Goal: Information Seeking & Learning: Learn about a topic

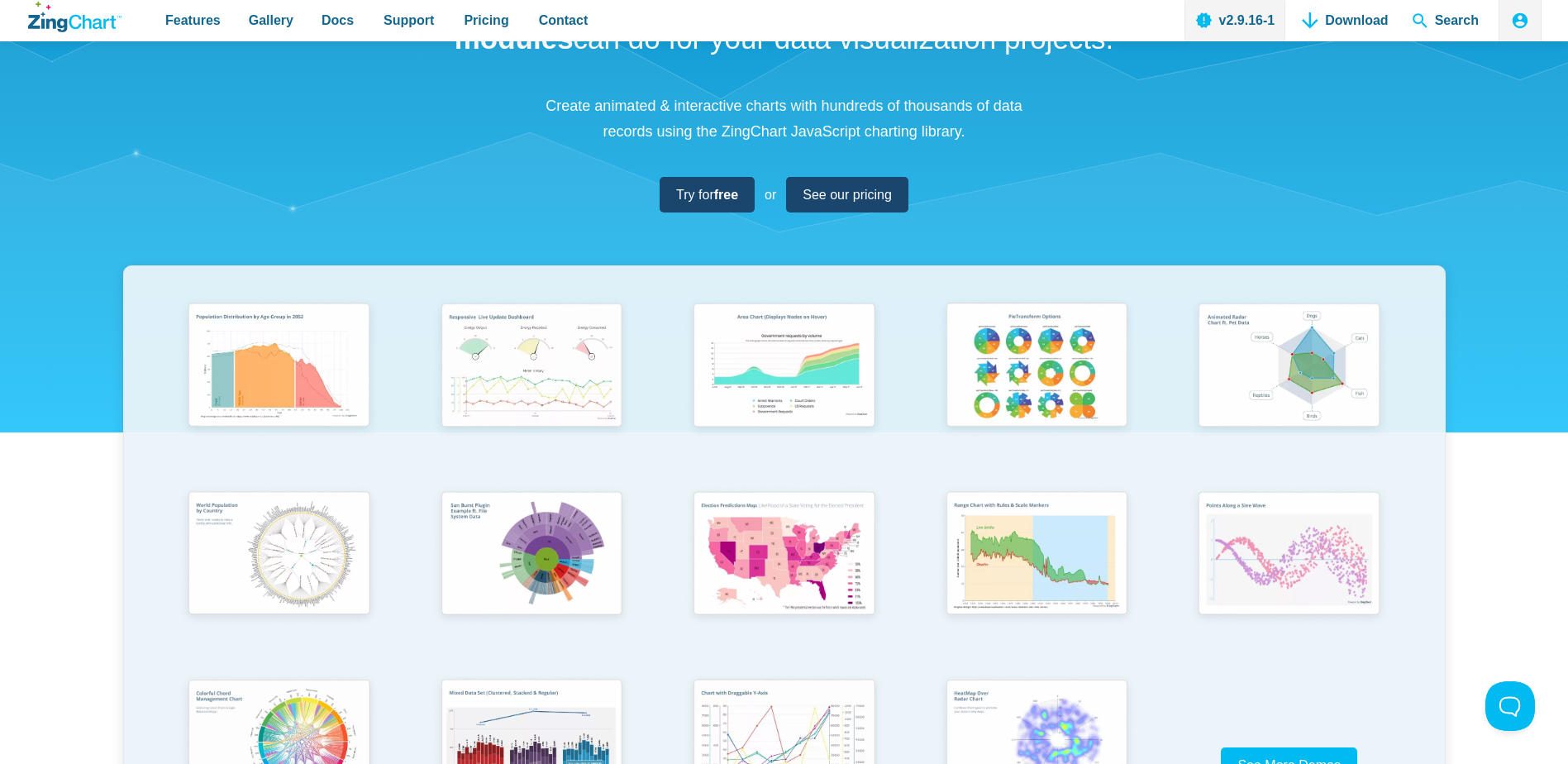
scroll to position [166, 0]
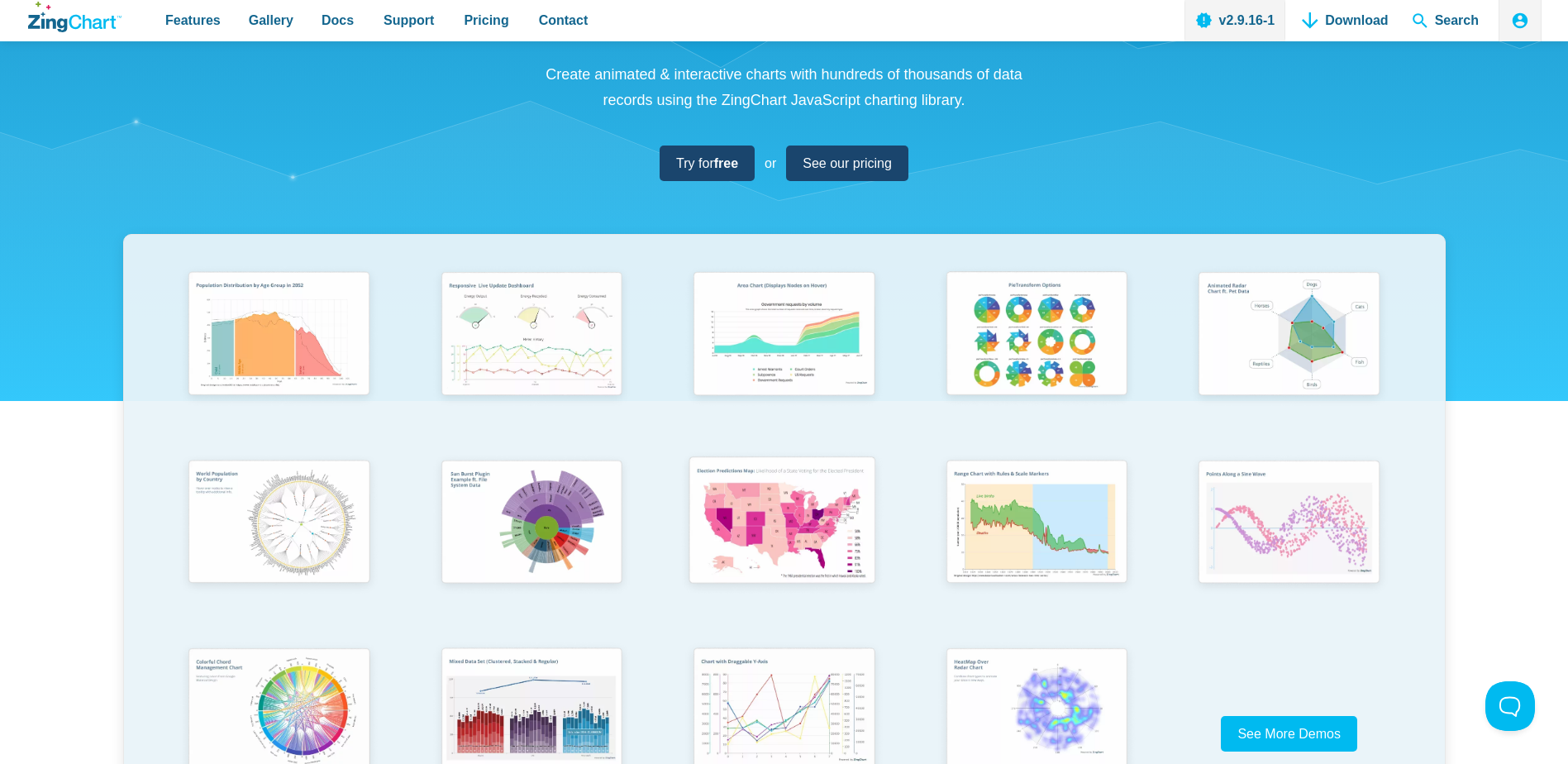
click at [838, 513] on img "App Content" at bounding box center [782, 523] width 208 height 149
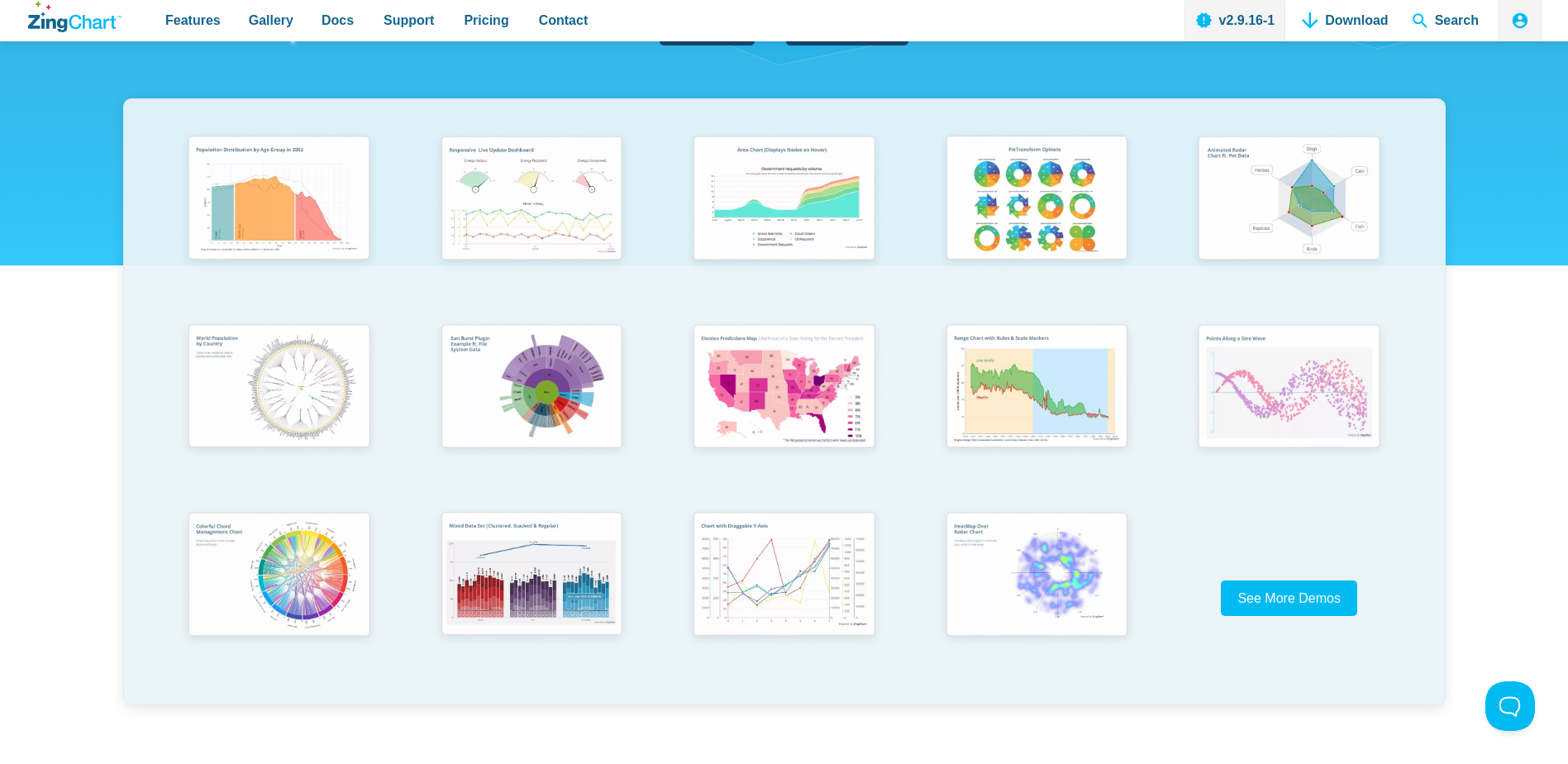
scroll to position [413, 0]
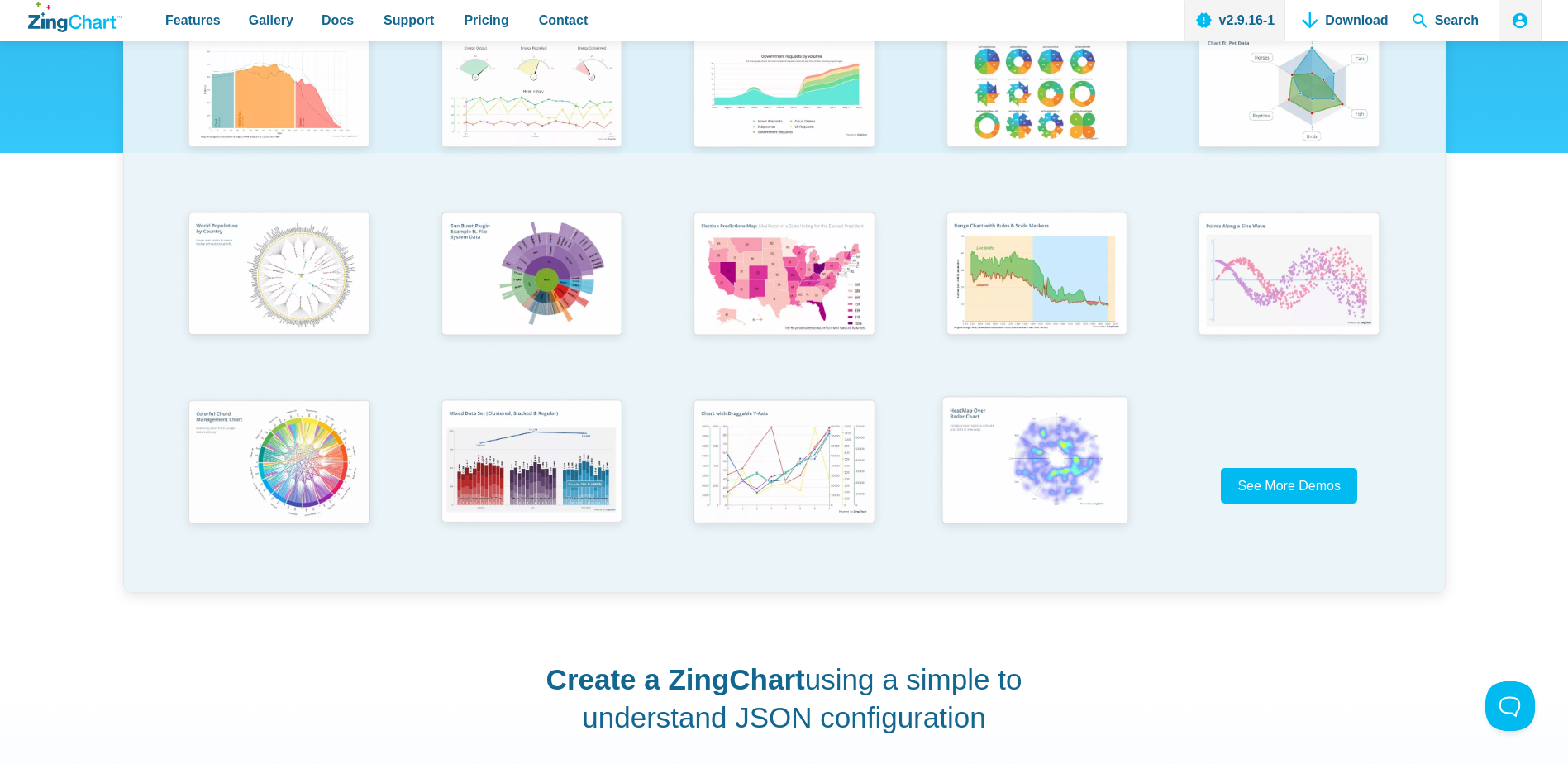
click at [993, 471] on img "App Content" at bounding box center [1035, 462] width 208 height 149
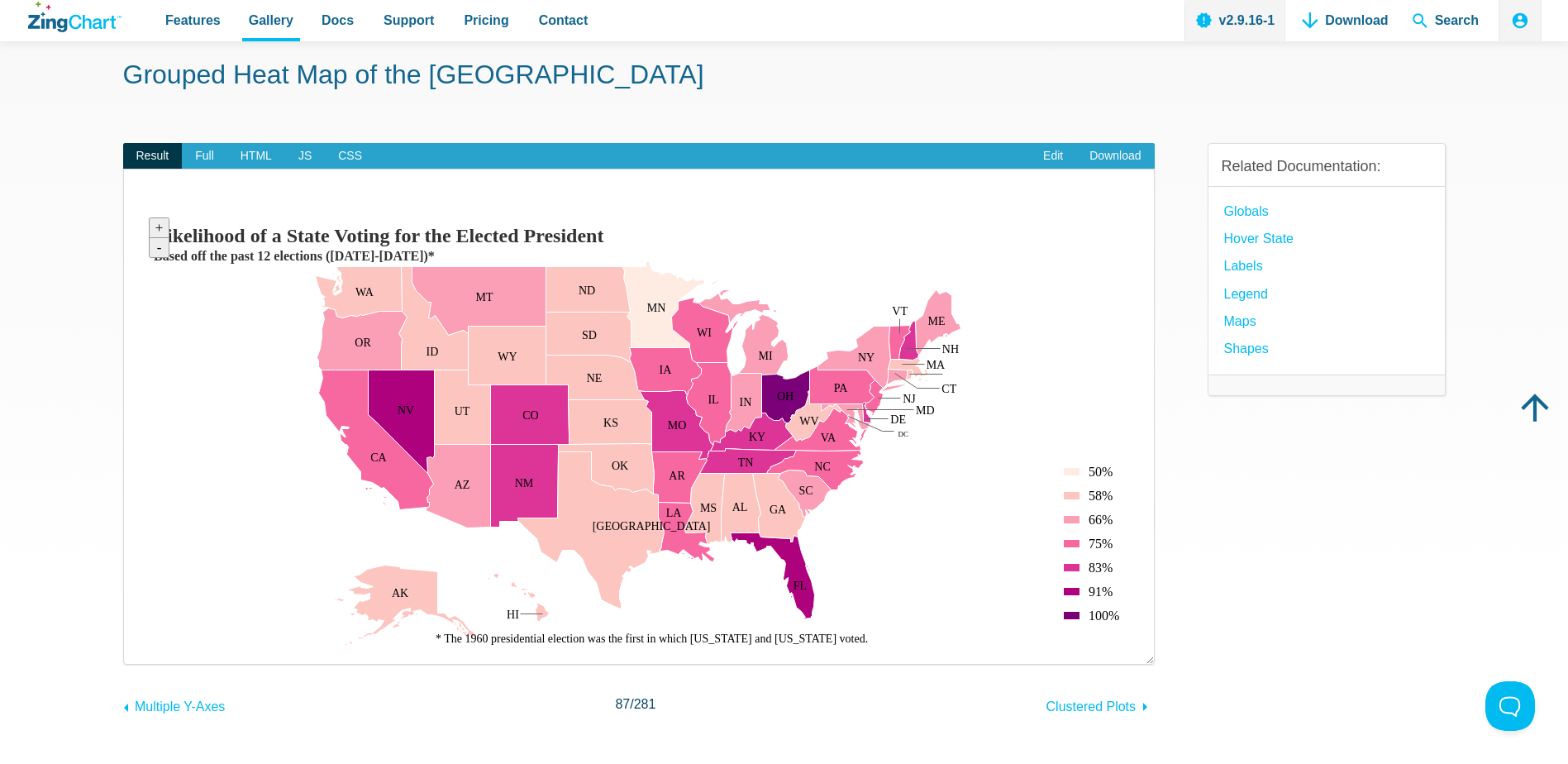
scroll to position [83, 0]
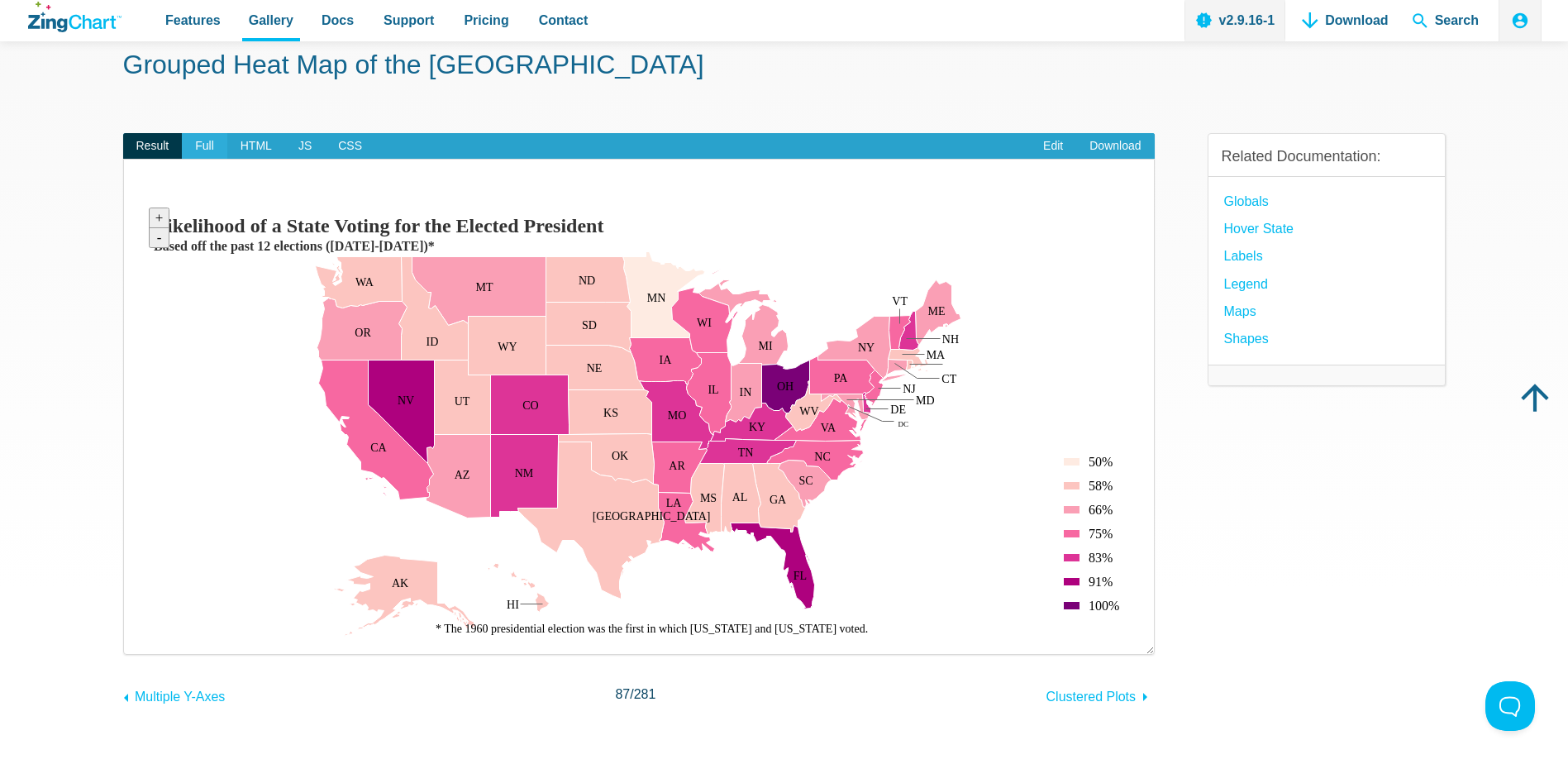
click at [214, 146] on span "Full" at bounding box center [205, 147] width 46 height 27
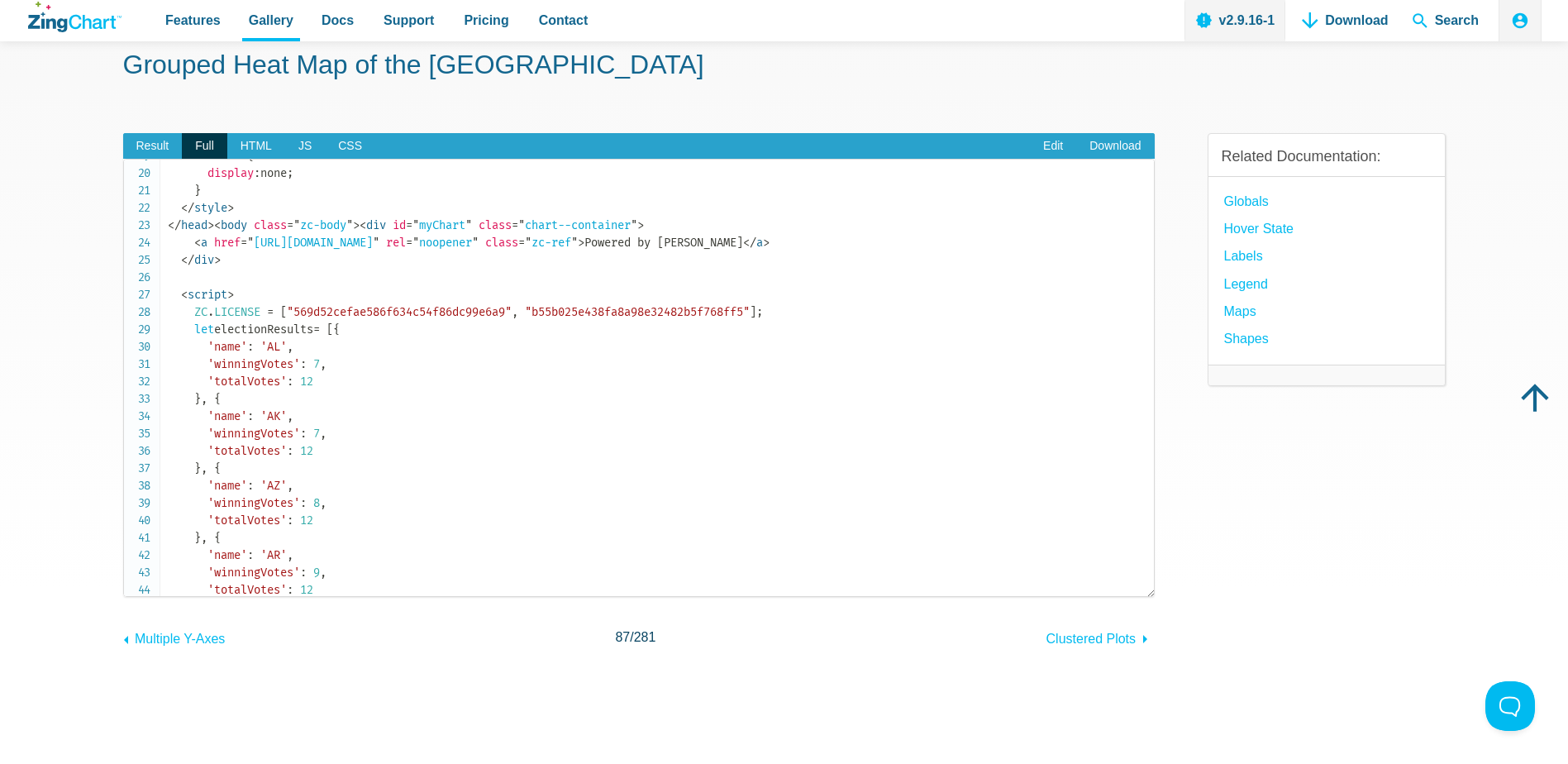
scroll to position [910, 0]
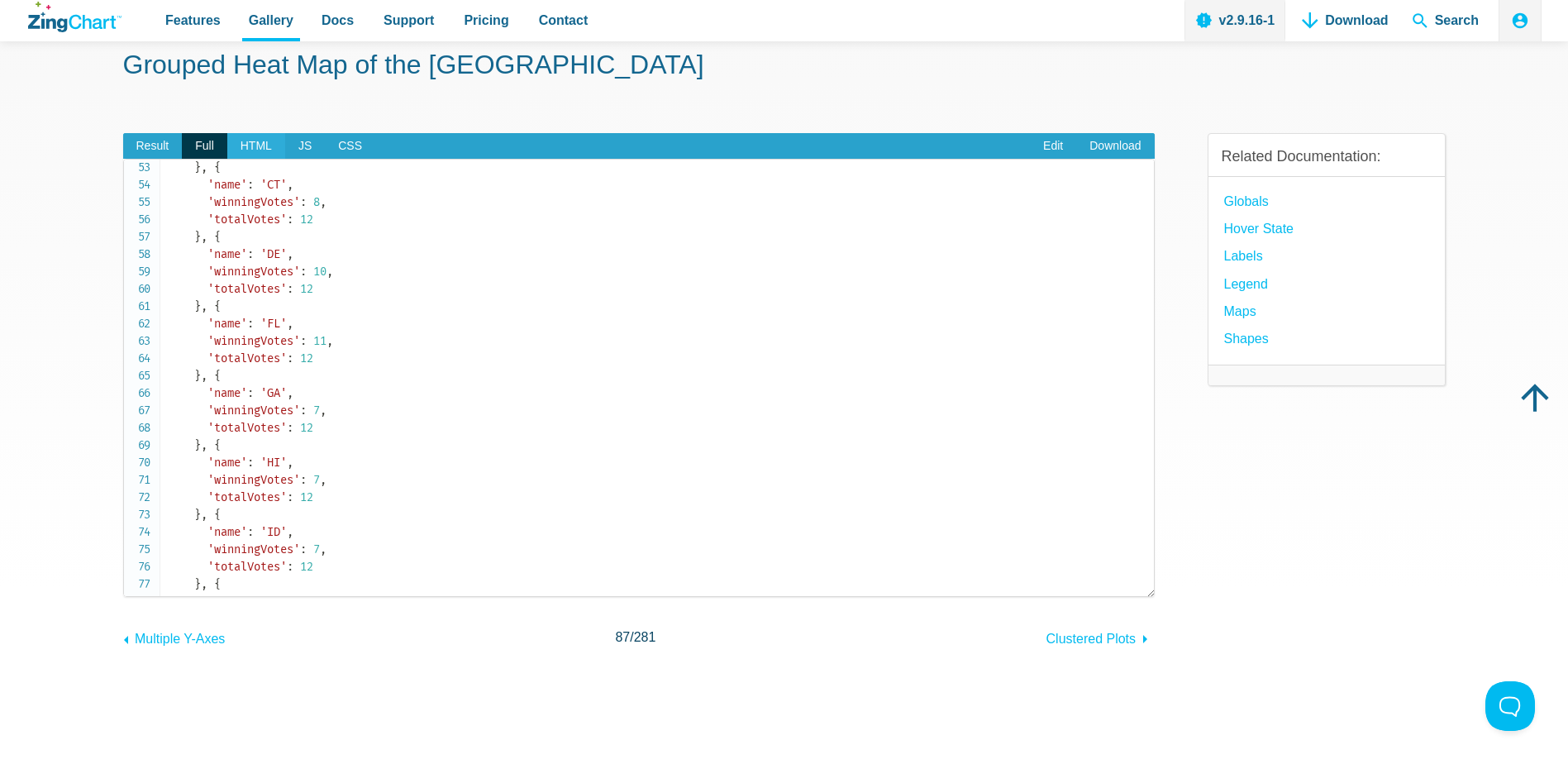
click at [260, 140] on span "HTML" at bounding box center [256, 147] width 58 height 27
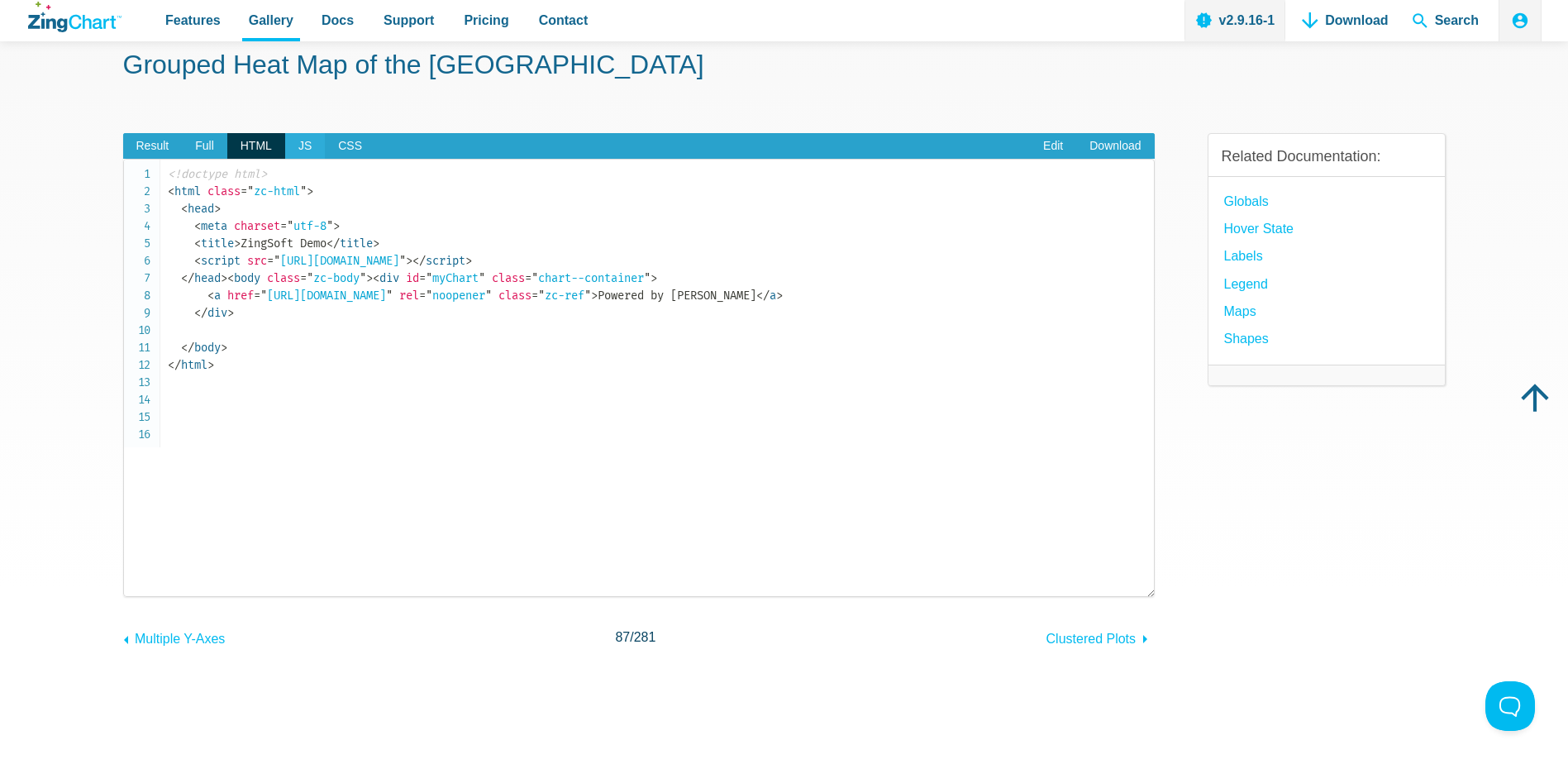
click at [292, 142] on span "JS" at bounding box center [305, 147] width 40 height 27
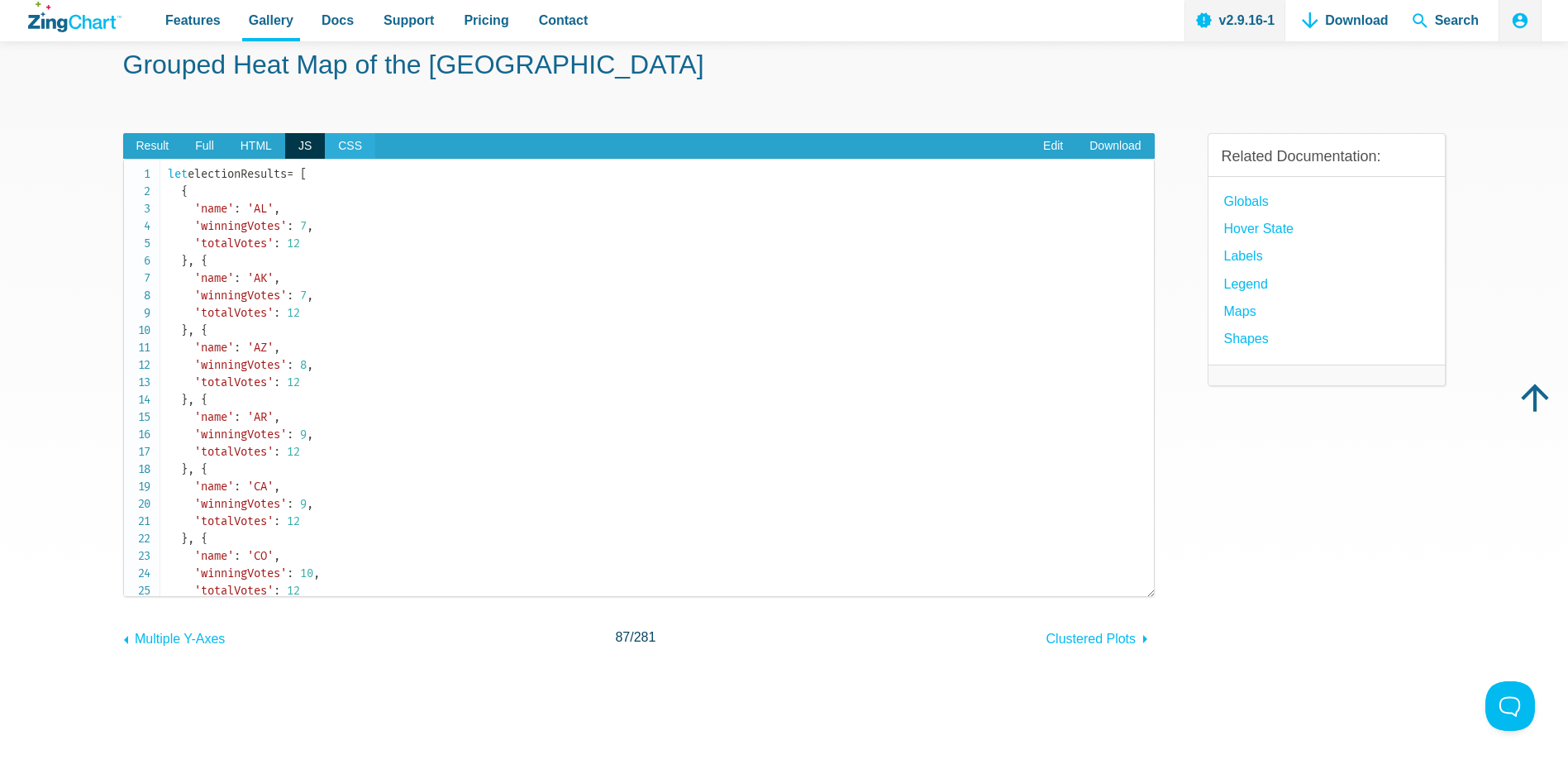
click at [335, 140] on span "CSS" at bounding box center [350, 147] width 51 height 27
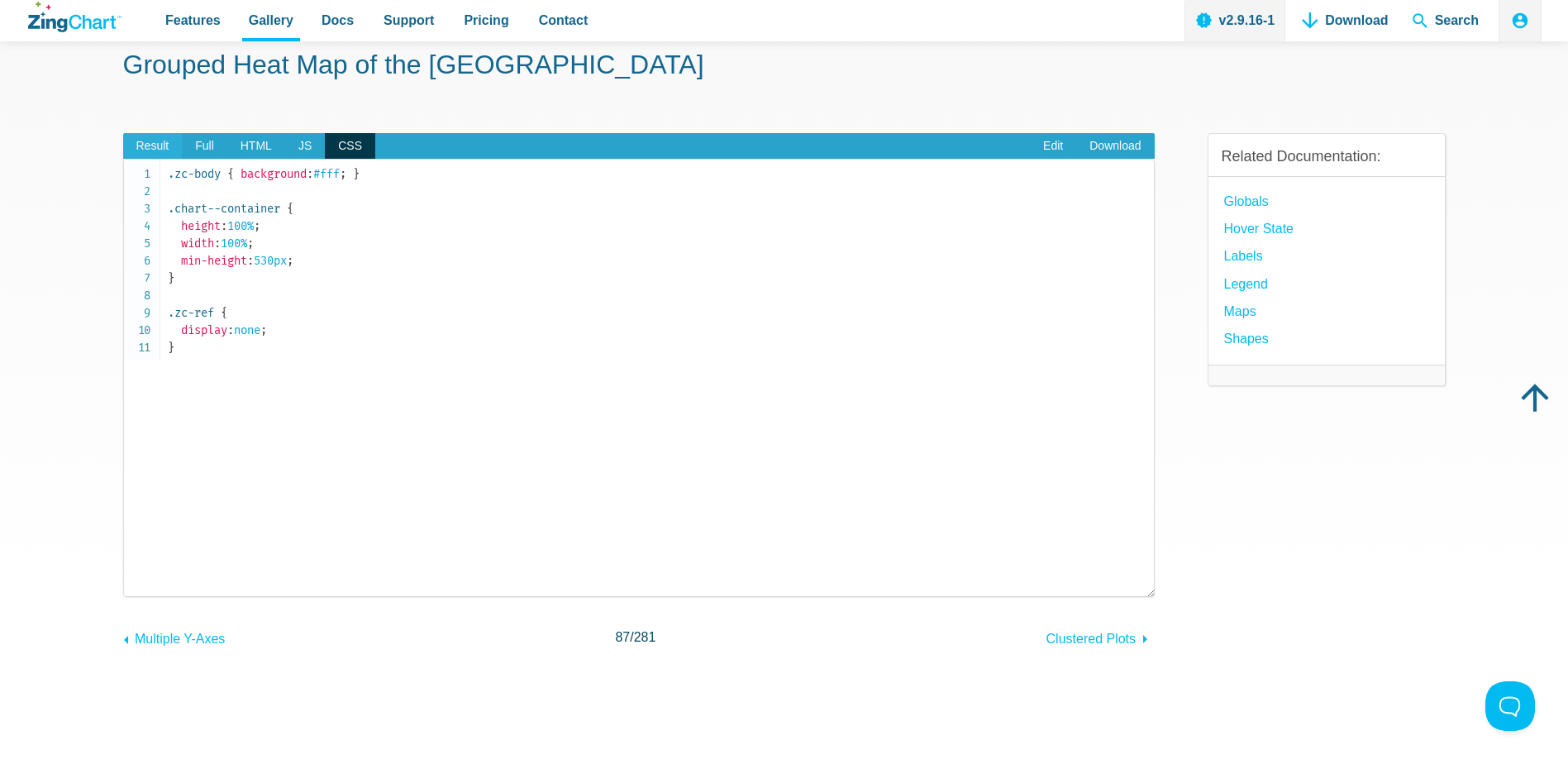
click at [142, 141] on span "Result" at bounding box center [153, 147] width 60 height 27
